Goal: Find specific page/section: Find specific page/section

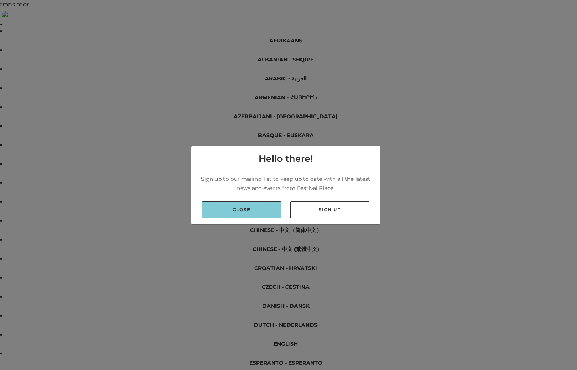
click at [262, 212] on link "Close" at bounding box center [241, 210] width 79 height 17
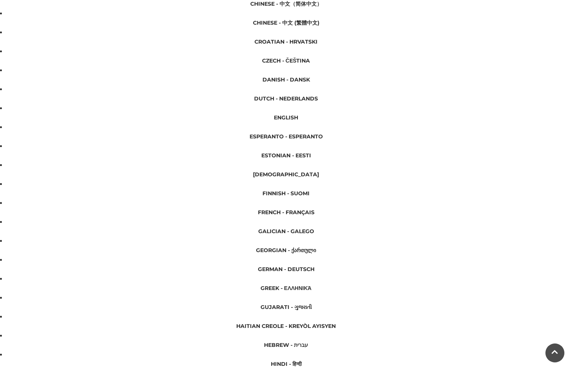
scroll to position [228, 0]
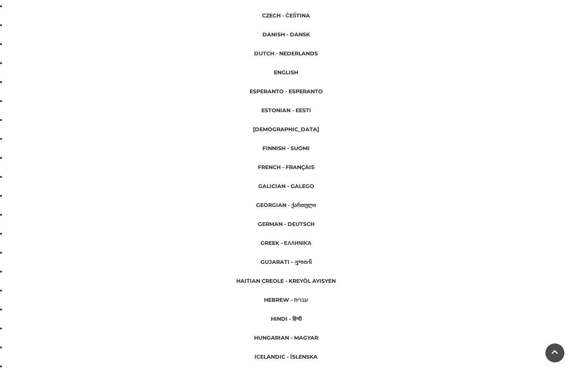
scroll to position [342, 0]
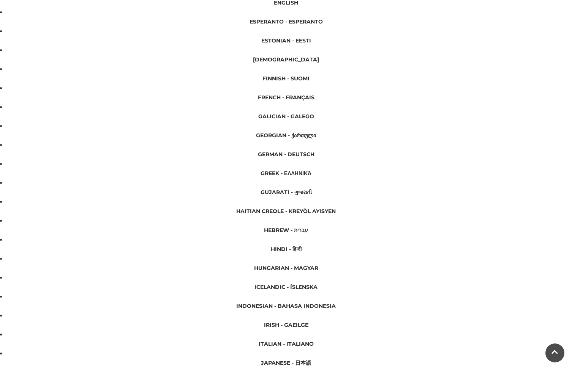
type input "shoes"
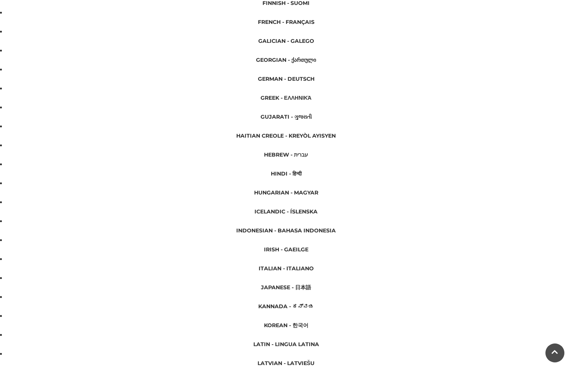
scroll to position [417, 0]
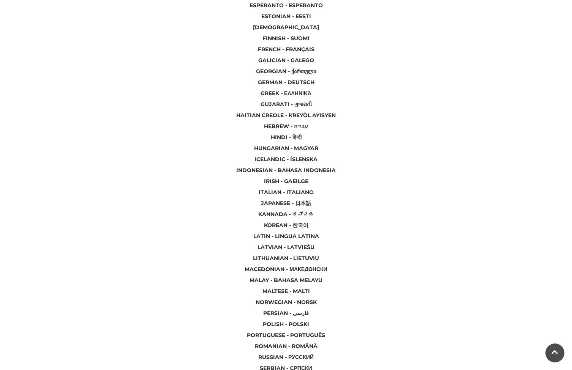
scroll to position [152, 0]
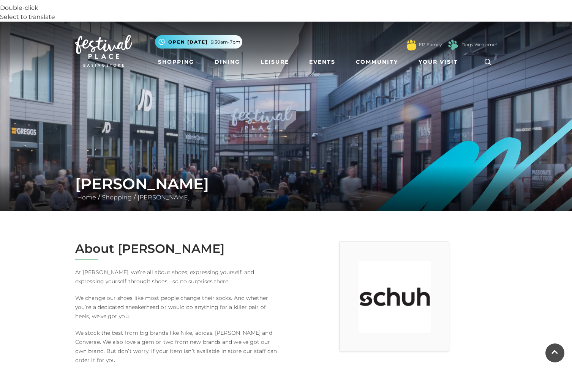
scroll to position [797, 0]
